Goal: Task Accomplishment & Management: Manage account settings

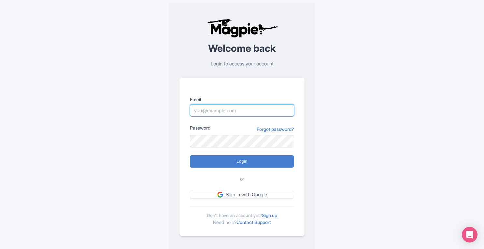
click at [211, 112] on input "Email" at bounding box center [242, 110] width 104 height 12
type input "[PERSON_NAME][EMAIL_ADDRESS][DOMAIN_NAME]"
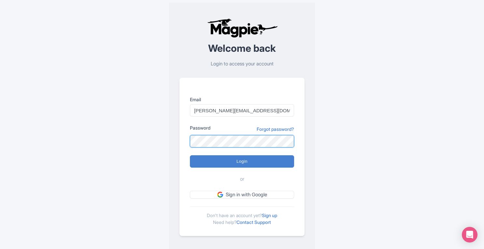
click at [190, 155] on input "Login" at bounding box center [242, 161] width 104 height 12
type input "Logging in..."
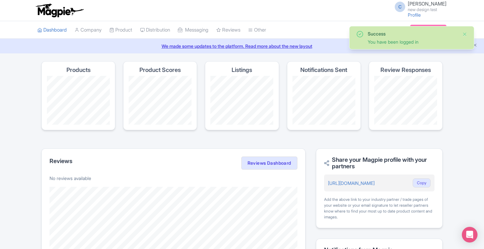
click at [465, 34] on button "Close" at bounding box center [464, 34] width 5 height 8
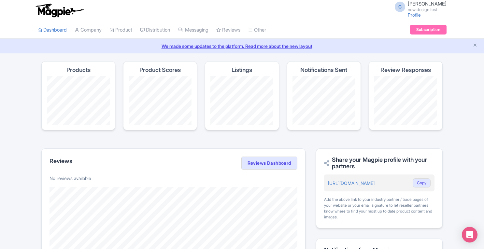
click at [157, 31] on link "Distribution" at bounding box center [155, 30] width 30 height 18
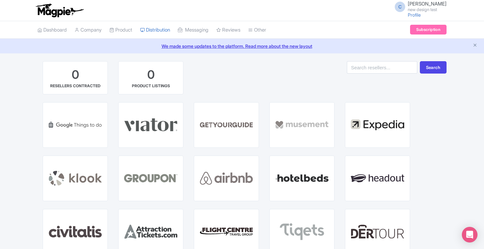
click at [149, 121] on span "GET STARTED" at bounding box center [151, 119] width 30 height 6
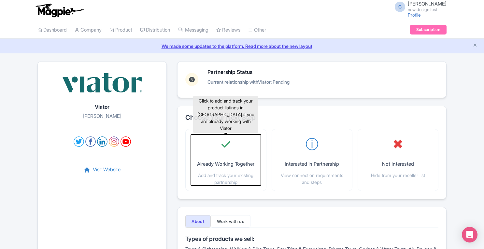
click at [224, 148] on span "✓" at bounding box center [225, 145] width 11 height 20
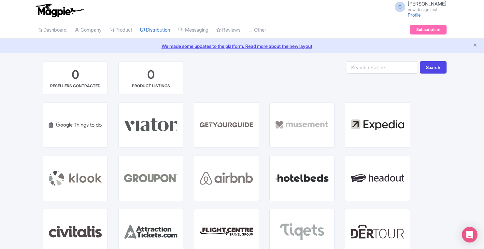
click at [93, 179] on div "GET STARTED WITH KLOOK" at bounding box center [75, 178] width 65 height 45
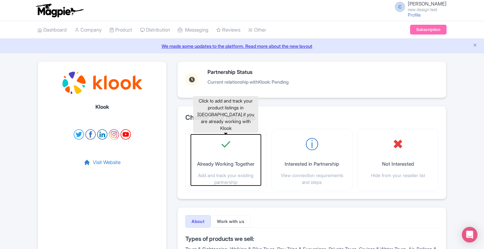
click at [228, 148] on span "✓" at bounding box center [225, 145] width 11 height 20
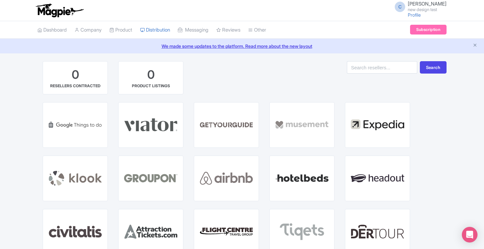
click at [227, 128] on span "GETYOURGUIDE" at bounding box center [227, 130] width 36 height 6
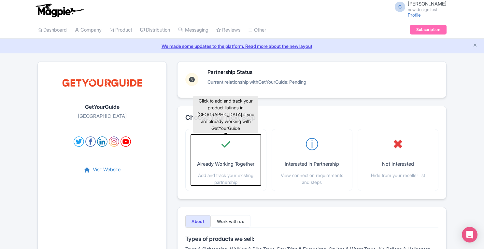
click at [227, 150] on span "✓" at bounding box center [225, 145] width 11 height 20
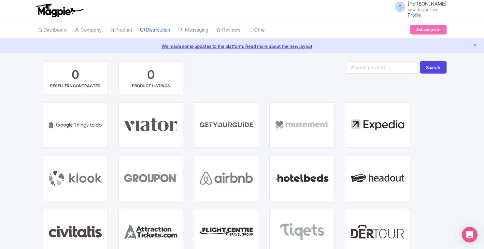
click at [299, 125] on p "WITH" at bounding box center [302, 125] width 30 height 6
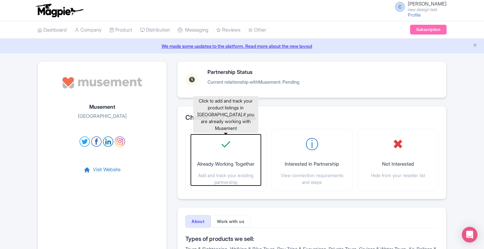
click at [231, 143] on div "✓ Already Working Together Add and track your existing partnership" at bounding box center [226, 160] width 70 height 51
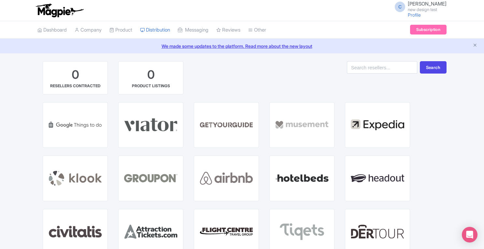
click at [368, 132] on span "EXPEDIA" at bounding box center [378, 130] width 20 height 6
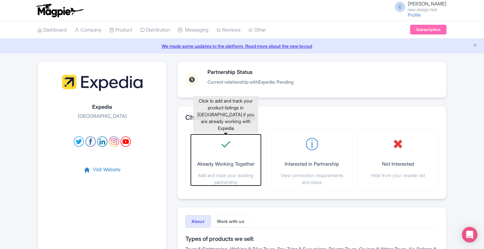
click at [232, 142] on div "✓ Already Working Together Add and track your existing partnership" at bounding box center [226, 160] width 70 height 51
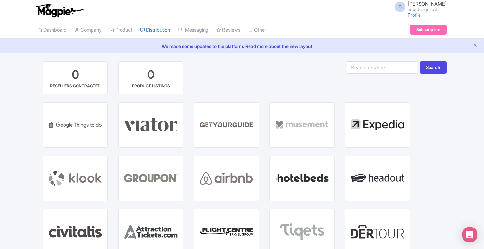
click at [59, 27] on link "Dashboard" at bounding box center [51, 30] width 29 height 18
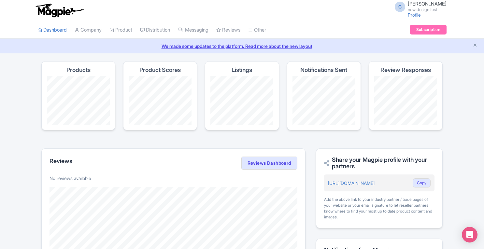
click at [125, 29] on link "Product" at bounding box center [121, 30] width 23 height 18
click at [0, 0] on link "Manage Resellers" at bounding box center [0, 0] width 0 height 0
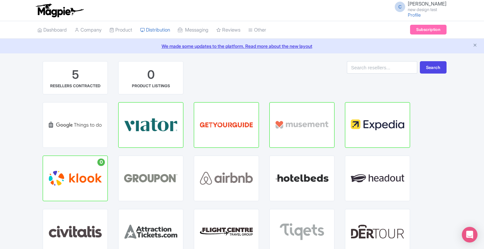
click at [158, 127] on p "HUB" at bounding box center [151, 128] width 17 height 6
click at [235, 128] on p "HUB" at bounding box center [227, 128] width 36 height 6
click at [306, 130] on div "MUSEMENT HUB" at bounding box center [302, 125] width 65 height 45
click at [368, 132] on div "EXPEDIA HUB" at bounding box center [377, 125] width 65 height 45
click at [202, 32] on link "Messaging" at bounding box center [193, 30] width 31 height 18
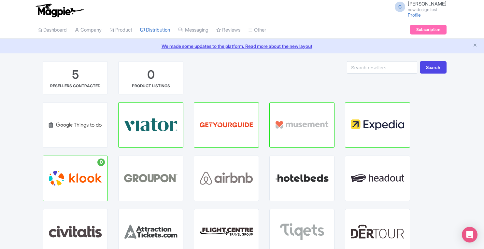
click at [0, 0] on link "Tools" at bounding box center [0, 0] width 0 height 0
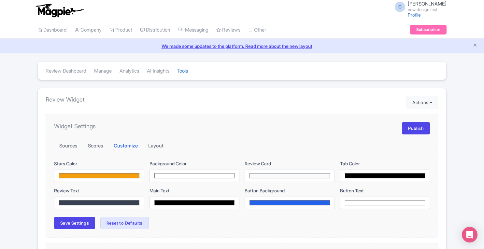
click at [0, 0] on link "Connections" at bounding box center [0, 0] width 0 height 0
